Goal: Understand process/instructions: Learn how to perform a task or action

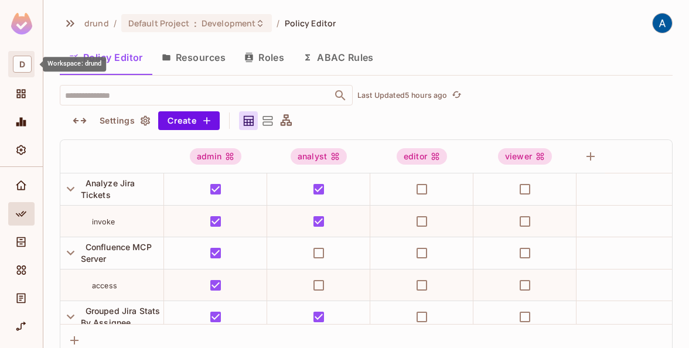
click at [18, 65] on span "D" at bounding box center [22, 64] width 19 height 17
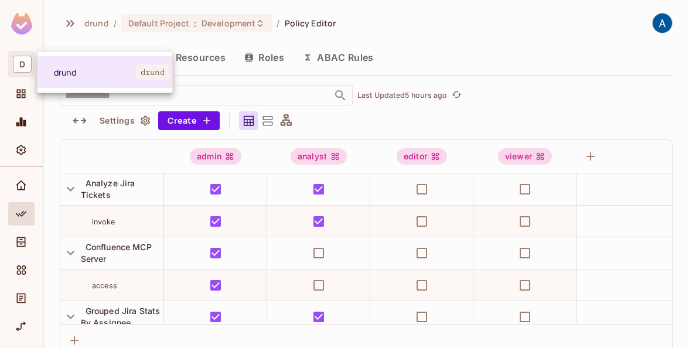
click at [16, 182] on div at bounding box center [344, 174] width 689 height 348
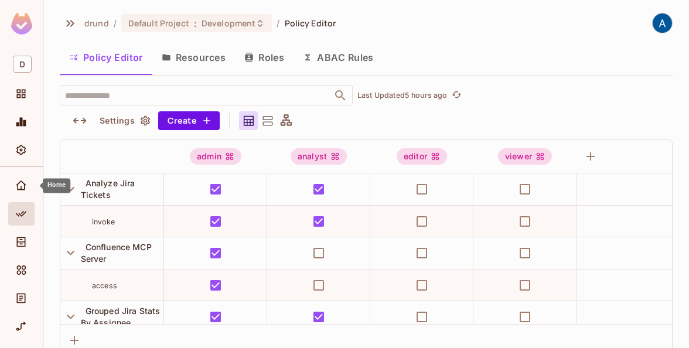
click at [19, 183] on icon "Home" at bounding box center [21, 184] width 11 height 9
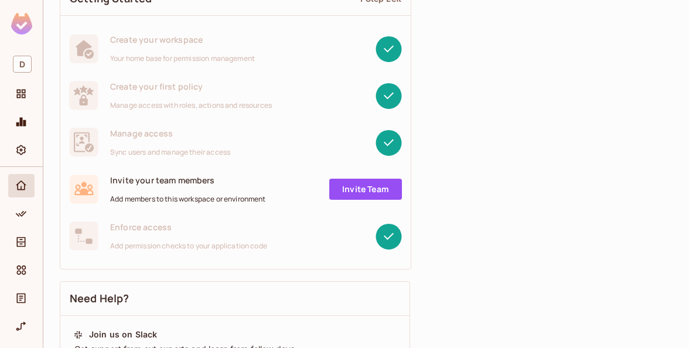
scroll to position [187, 0]
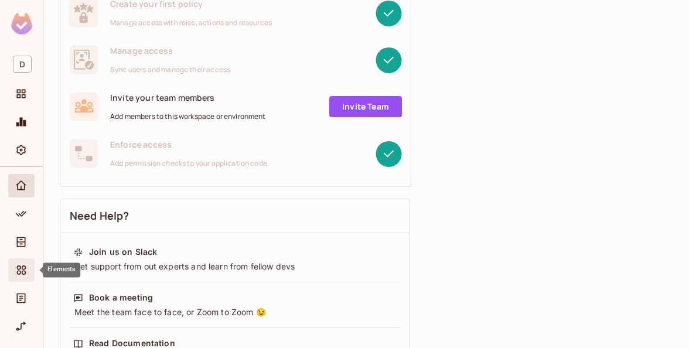
click at [16, 273] on icon "Elements" at bounding box center [21, 270] width 12 height 12
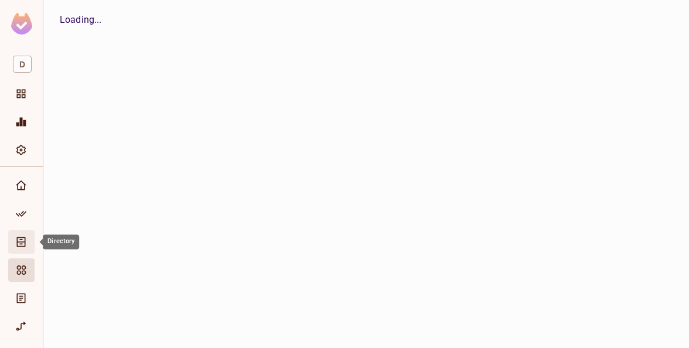
click at [20, 244] on icon "Directory" at bounding box center [21, 242] width 12 height 12
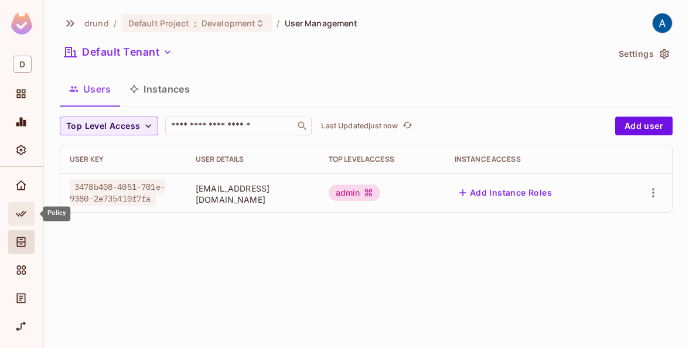
click at [23, 203] on div "Policy" at bounding box center [21, 213] width 26 height 23
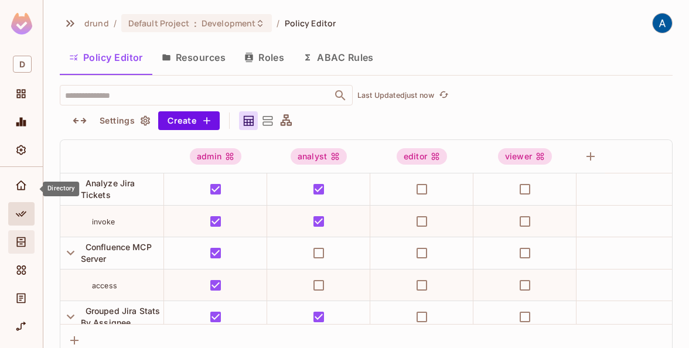
scroll to position [67, 0]
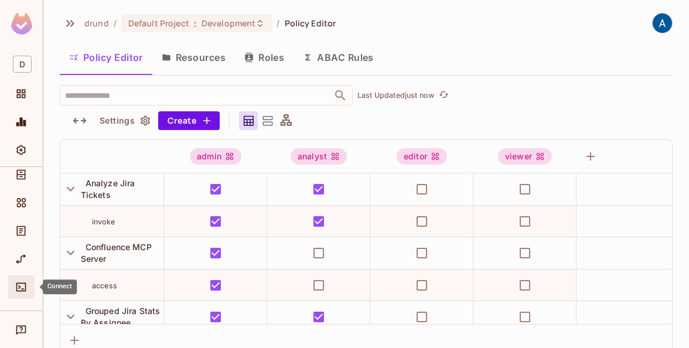
click at [21, 296] on div "Connect" at bounding box center [21, 286] width 26 height 23
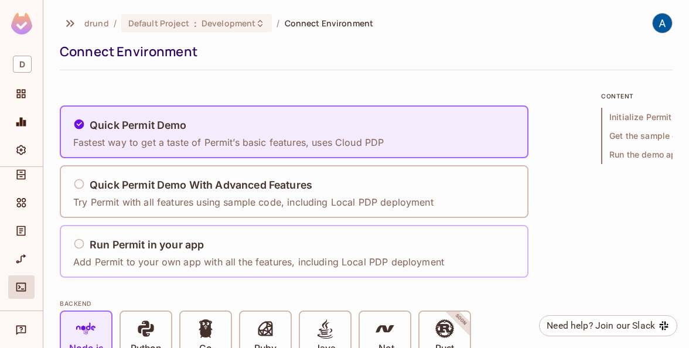
click at [150, 231] on div "Run Permit in your app Add Permit to your own app with all the features, includ…" at bounding box center [262, 251] width 378 height 49
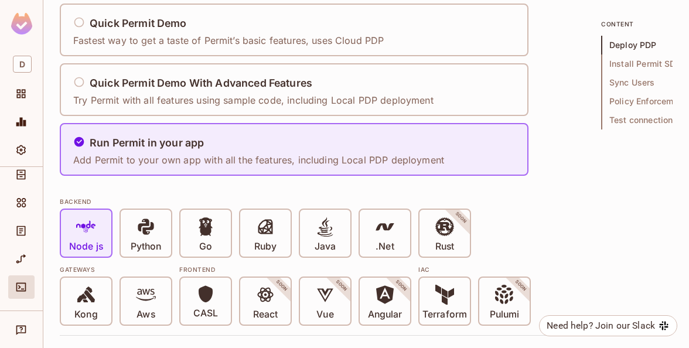
scroll to position [112, 0]
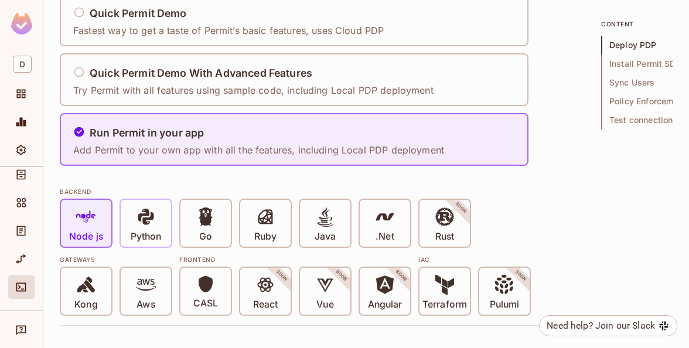
click at [151, 218] on icon at bounding box center [146, 216] width 16 height 16
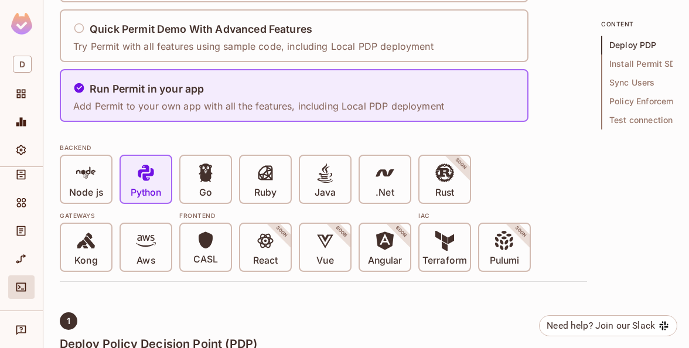
scroll to position [0, 0]
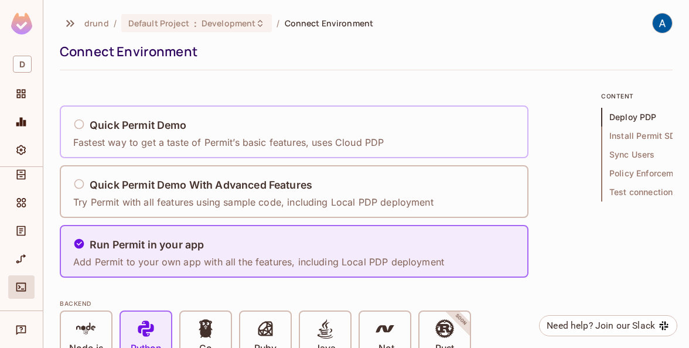
click at [150, 112] on div "Quick Permit Demo Fastest way to get a taste of Permit’s basic features, uses C…" at bounding box center [232, 132] width 318 height 49
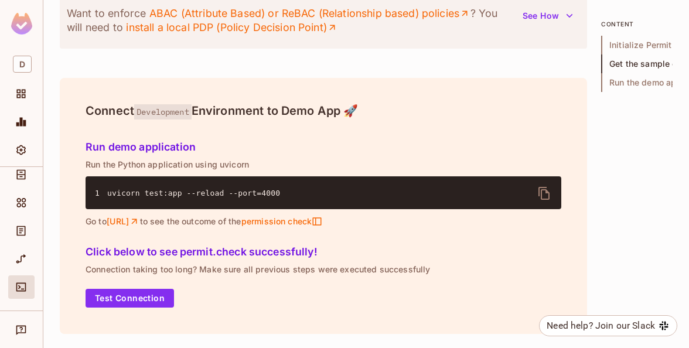
scroll to position [1583, 0]
click at [295, 35] on link "install a local PDP (Policy Decision Point)" at bounding box center [231, 27] width 211 height 14
